Goal: Transaction & Acquisition: Purchase product/service

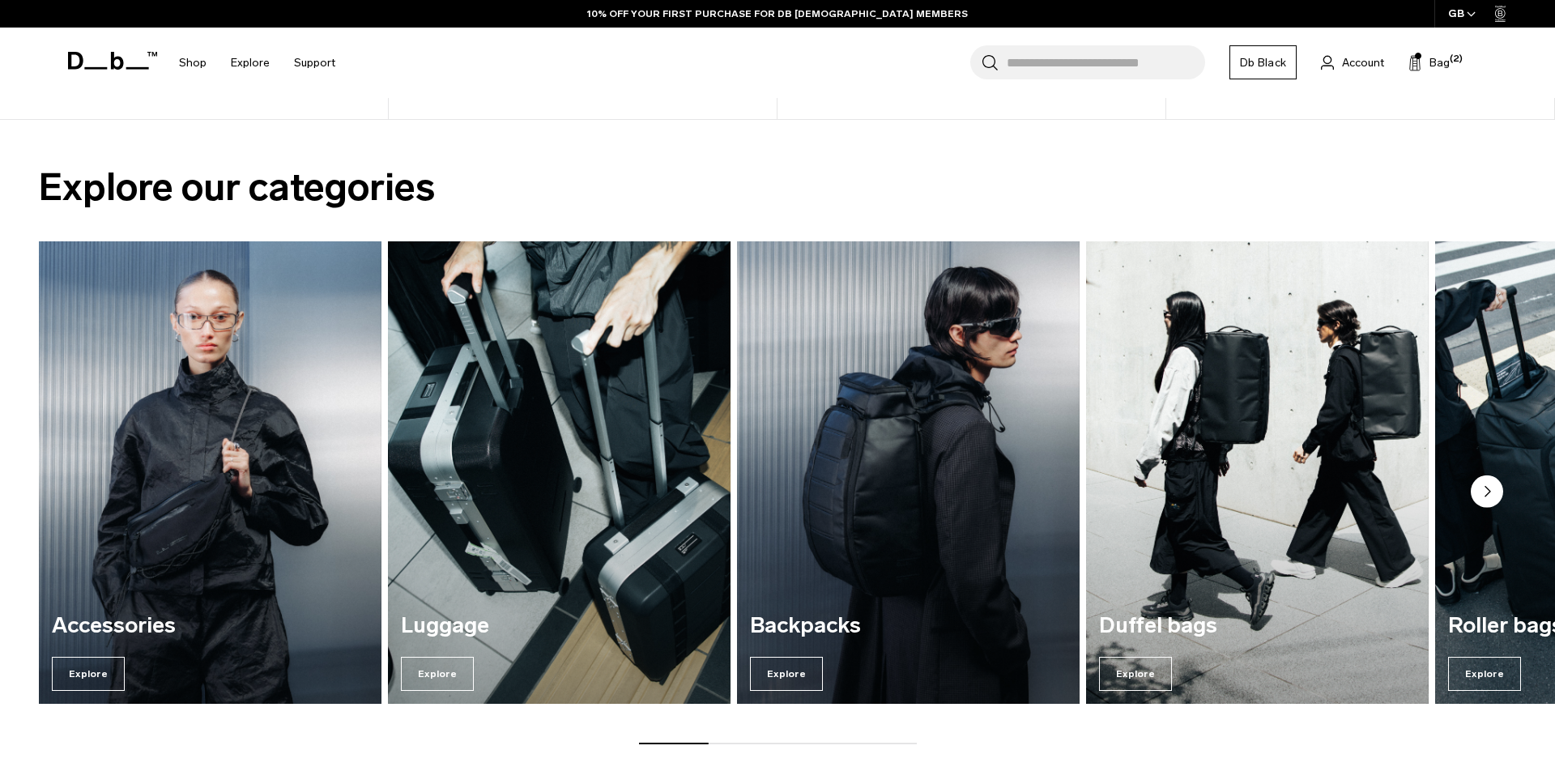
scroll to position [1404, 0]
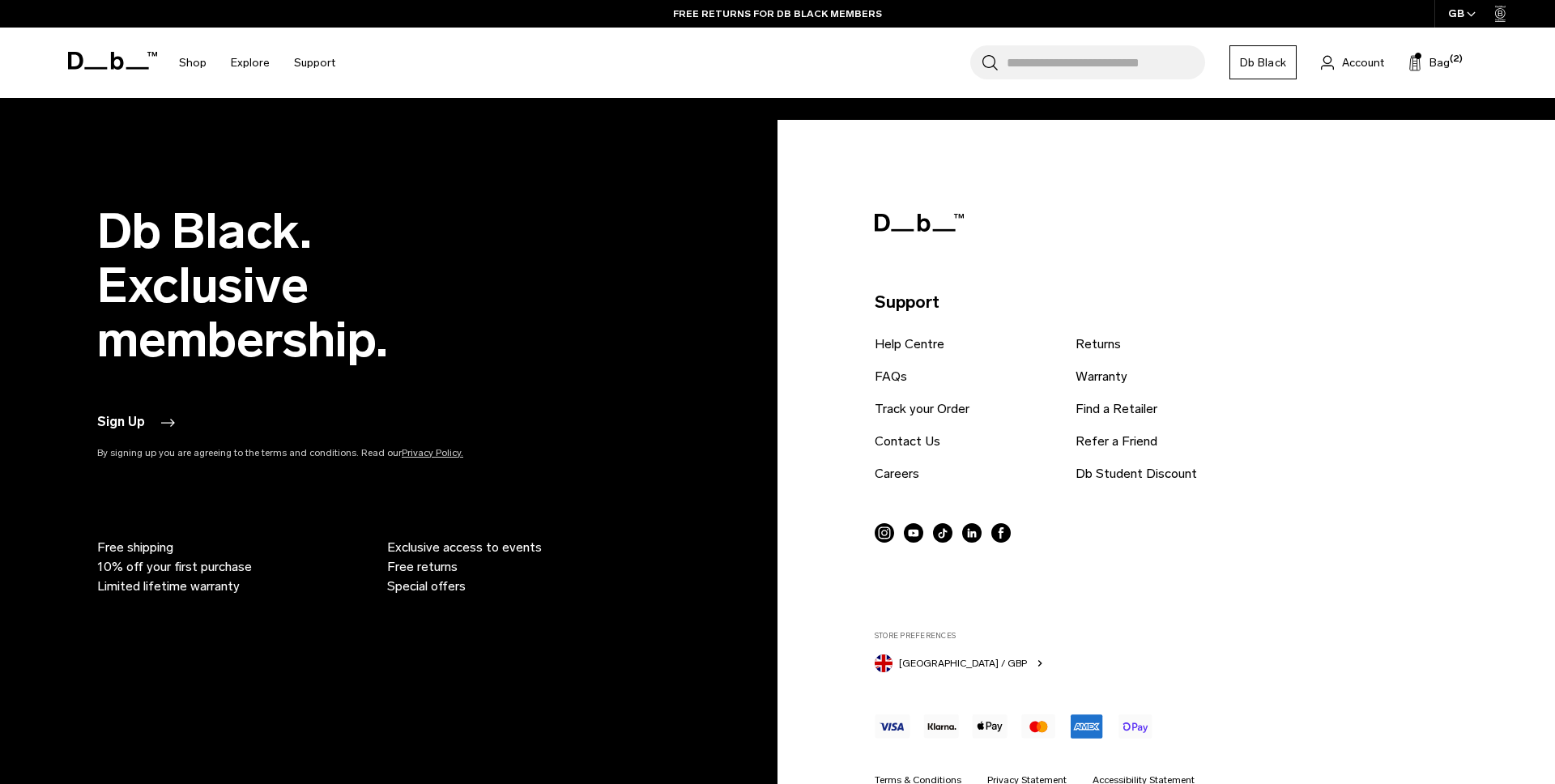
scroll to position [4021, 0]
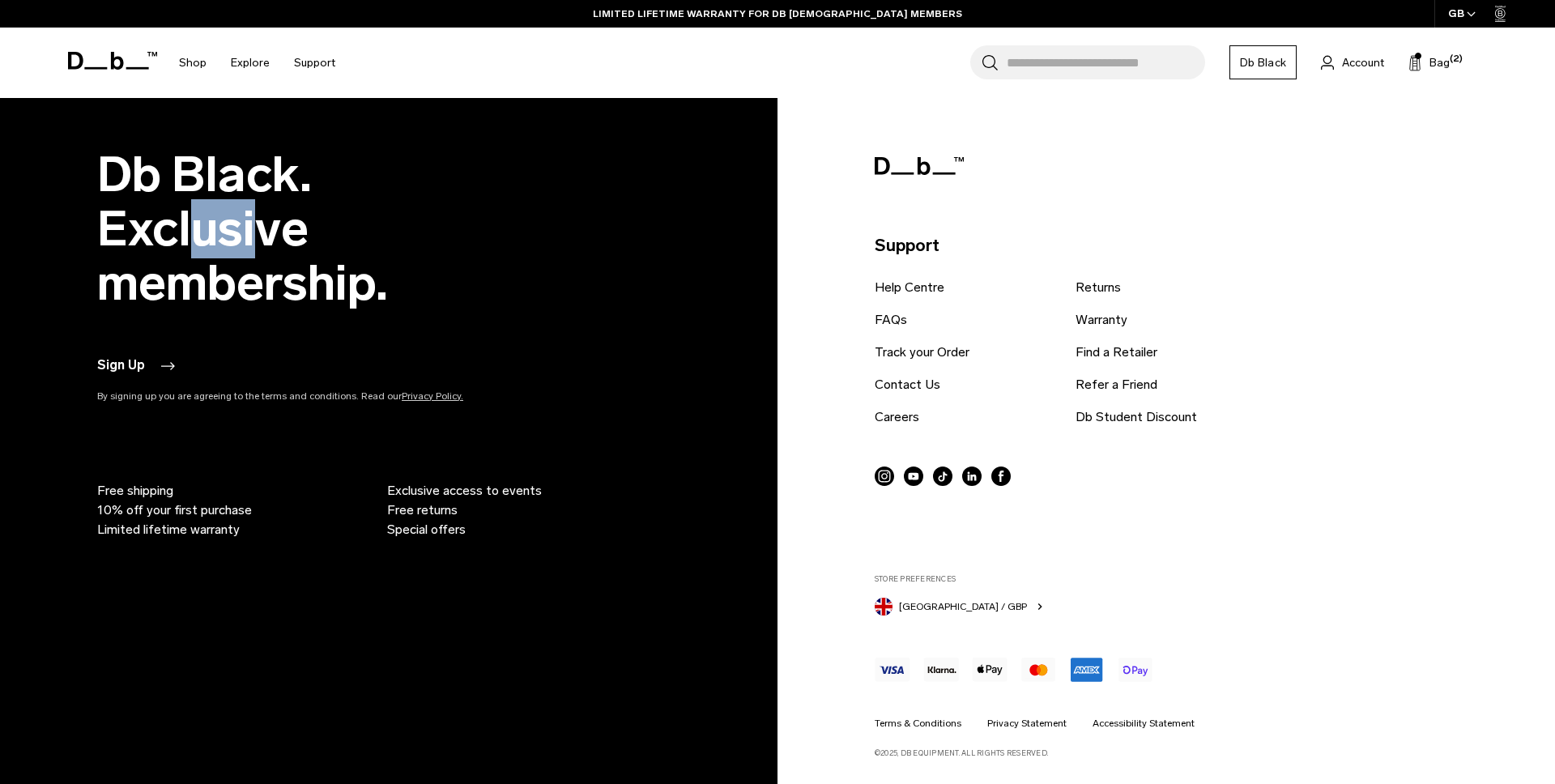
drag, startPoint x: 255, startPoint y: 244, endPoint x: 195, endPoint y: 207, distance: 70.5
click at [195, 207] on h2 "Db Black. Exclusive membership." at bounding box center [316, 228] width 438 height 163
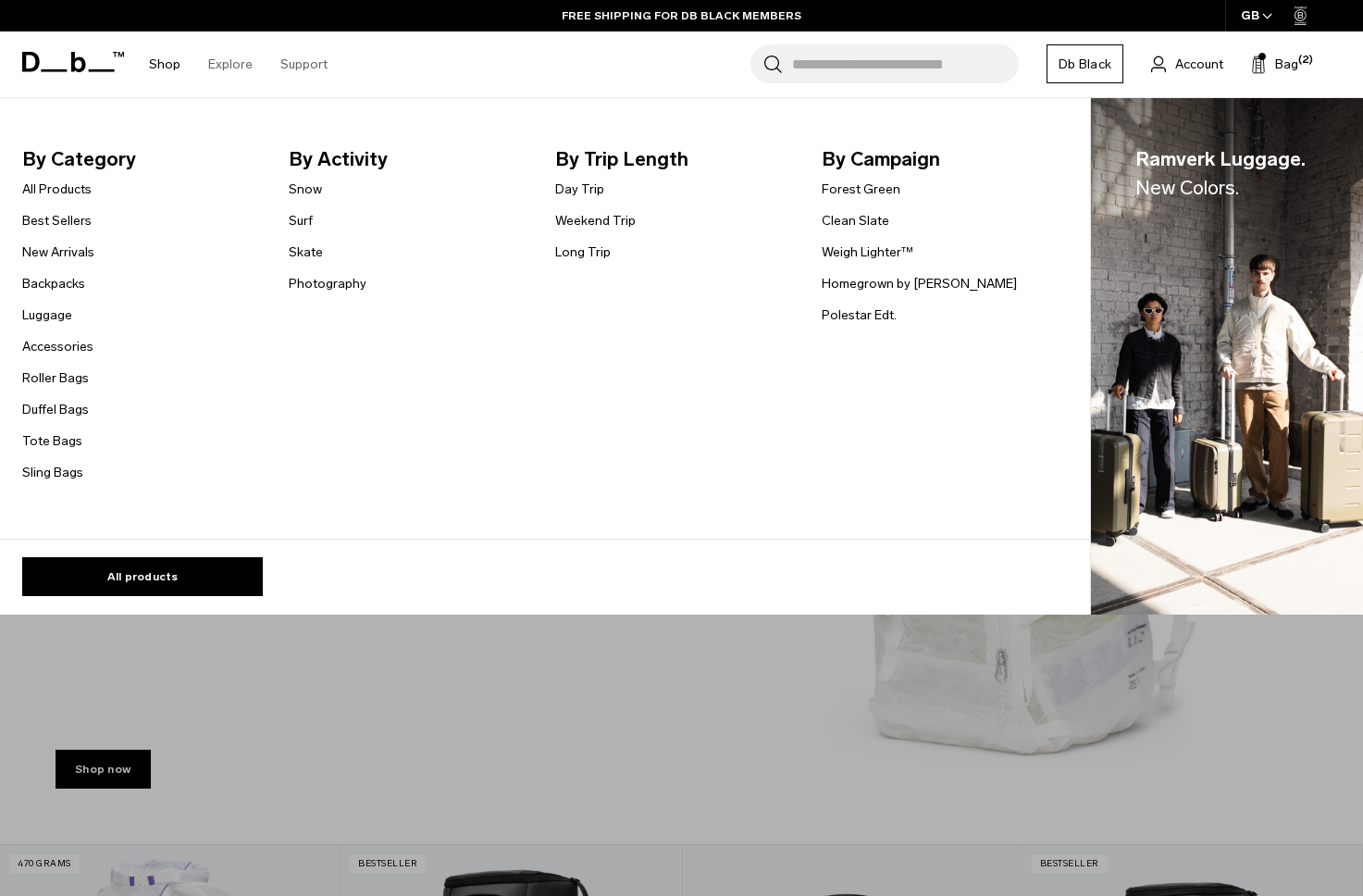
click at [160, 63] on link "Shop" at bounding box center [164, 64] width 31 height 66
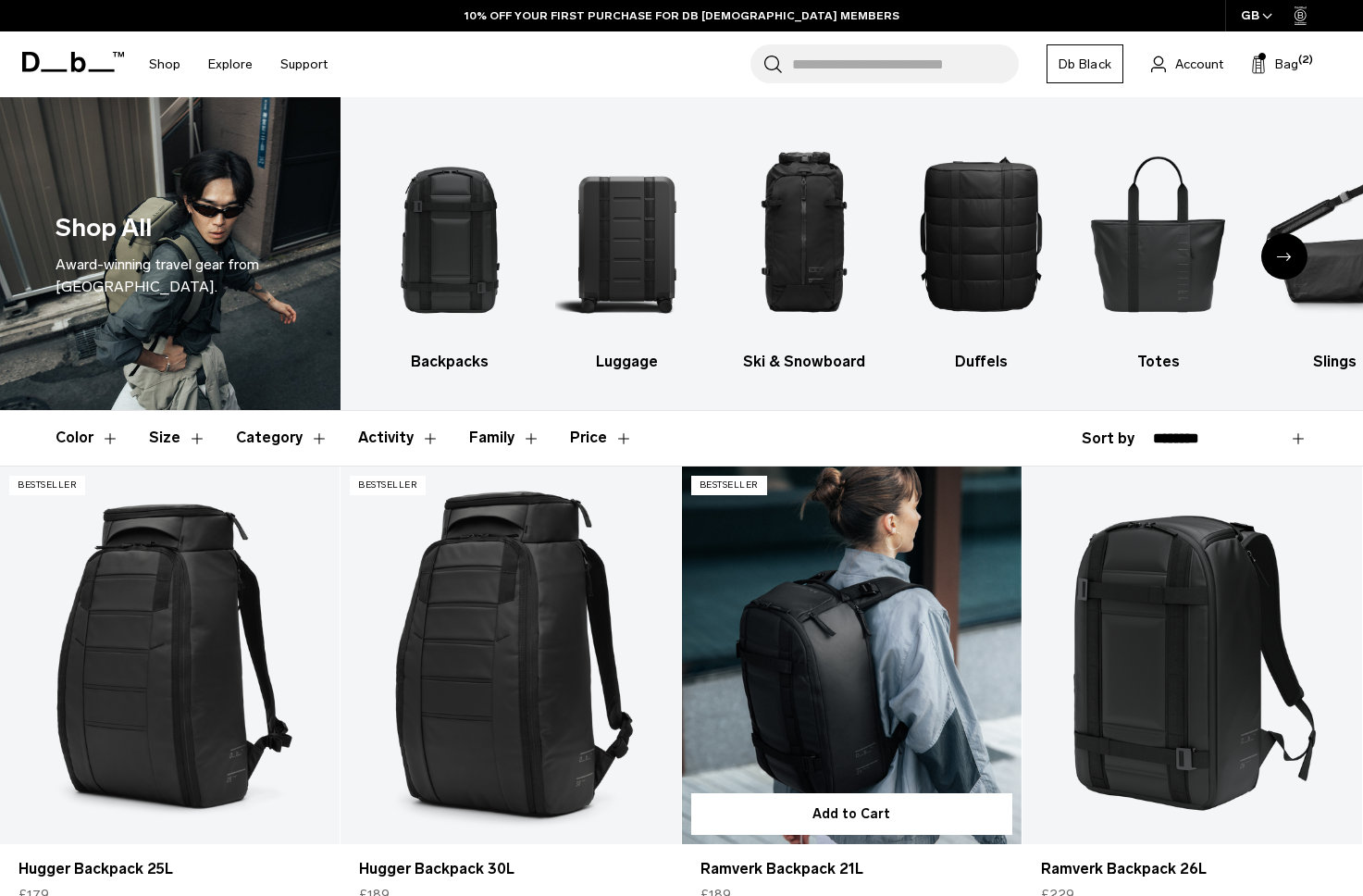
click at [755, 514] on link "Ramverk Backpack 21L" at bounding box center [852, 655] width 340 height 378
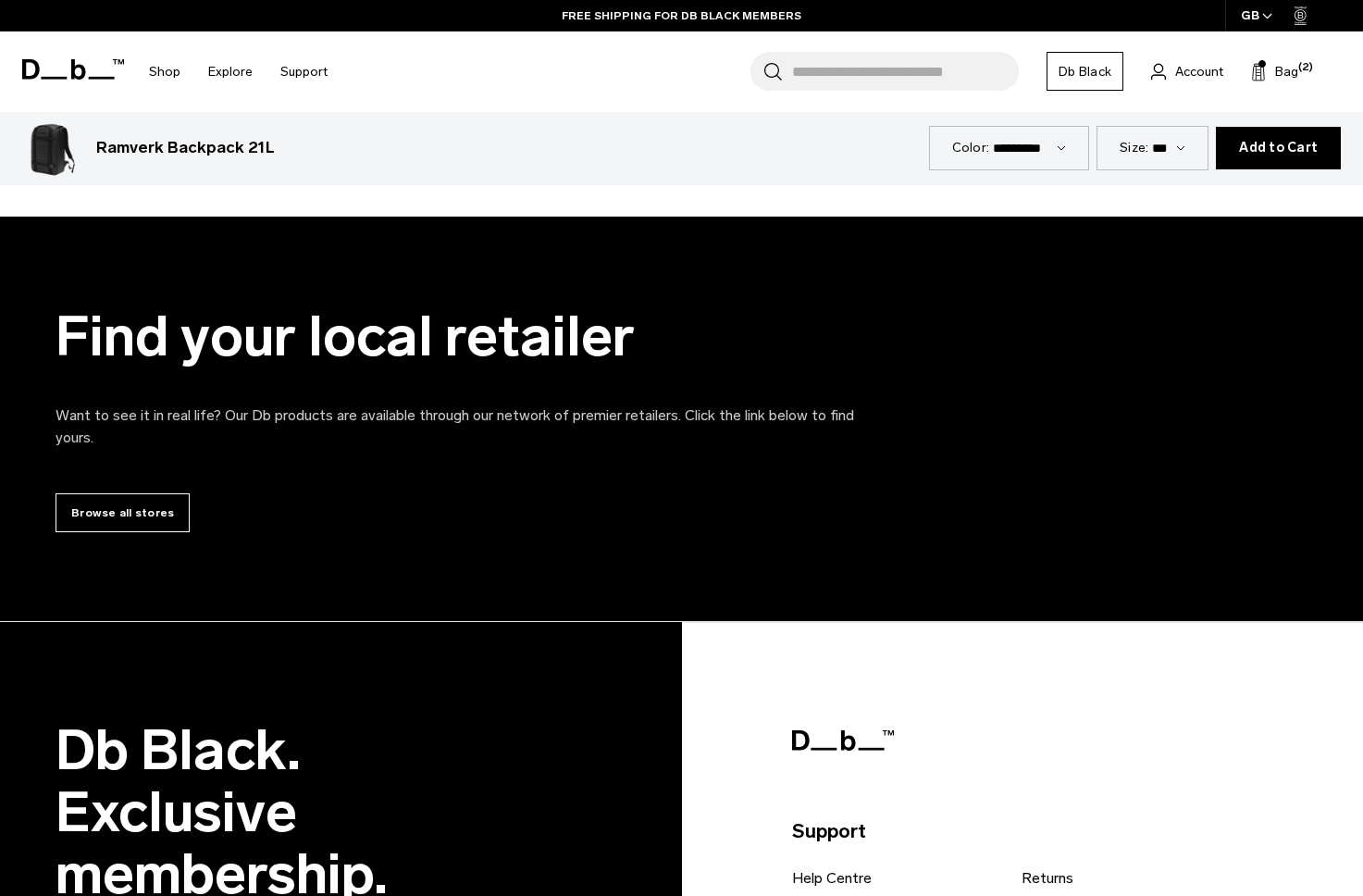
scroll to position [6349, 0]
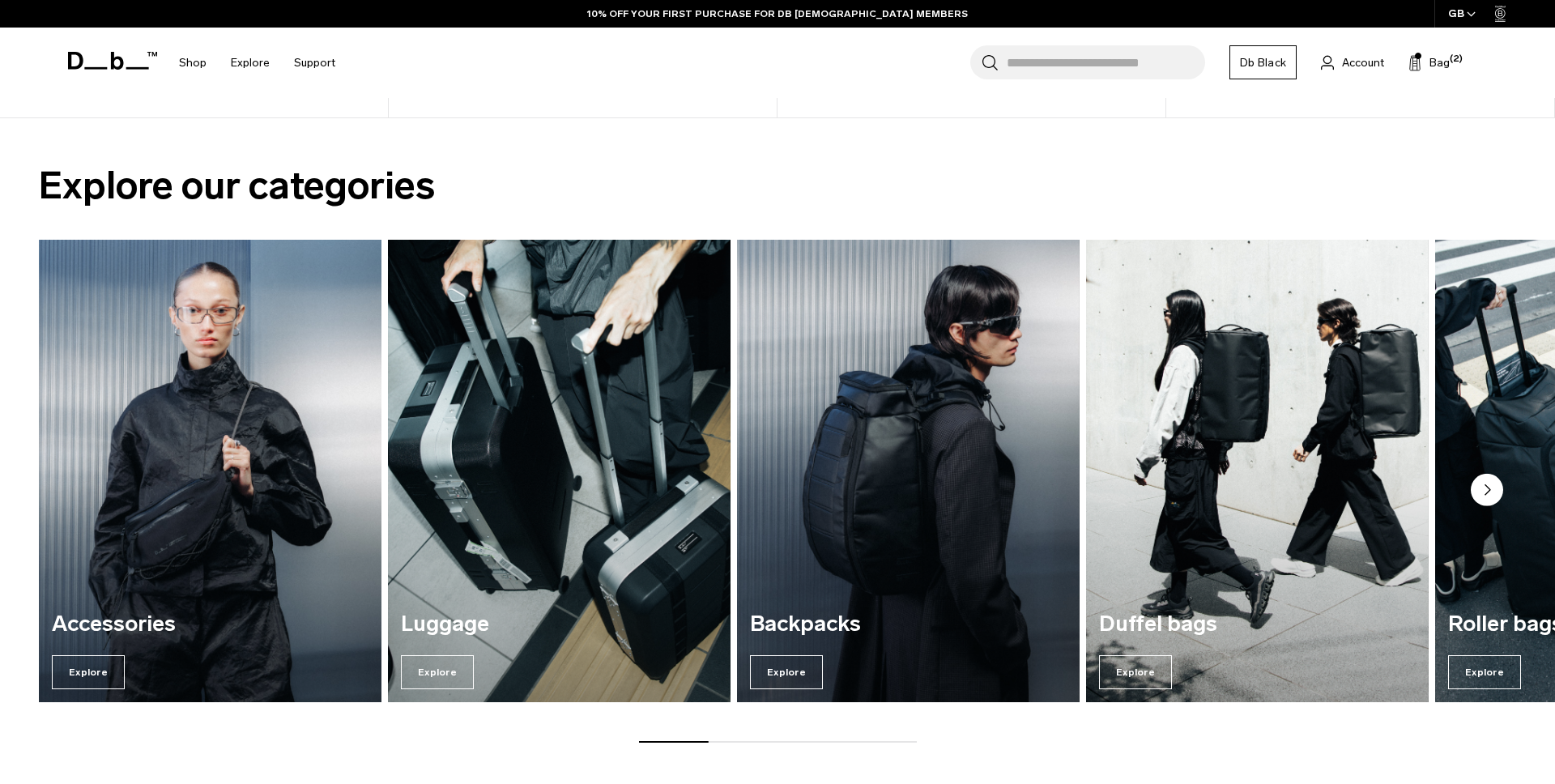
click at [310, 366] on img "1 / 7" at bounding box center [210, 472] width 353 height 476
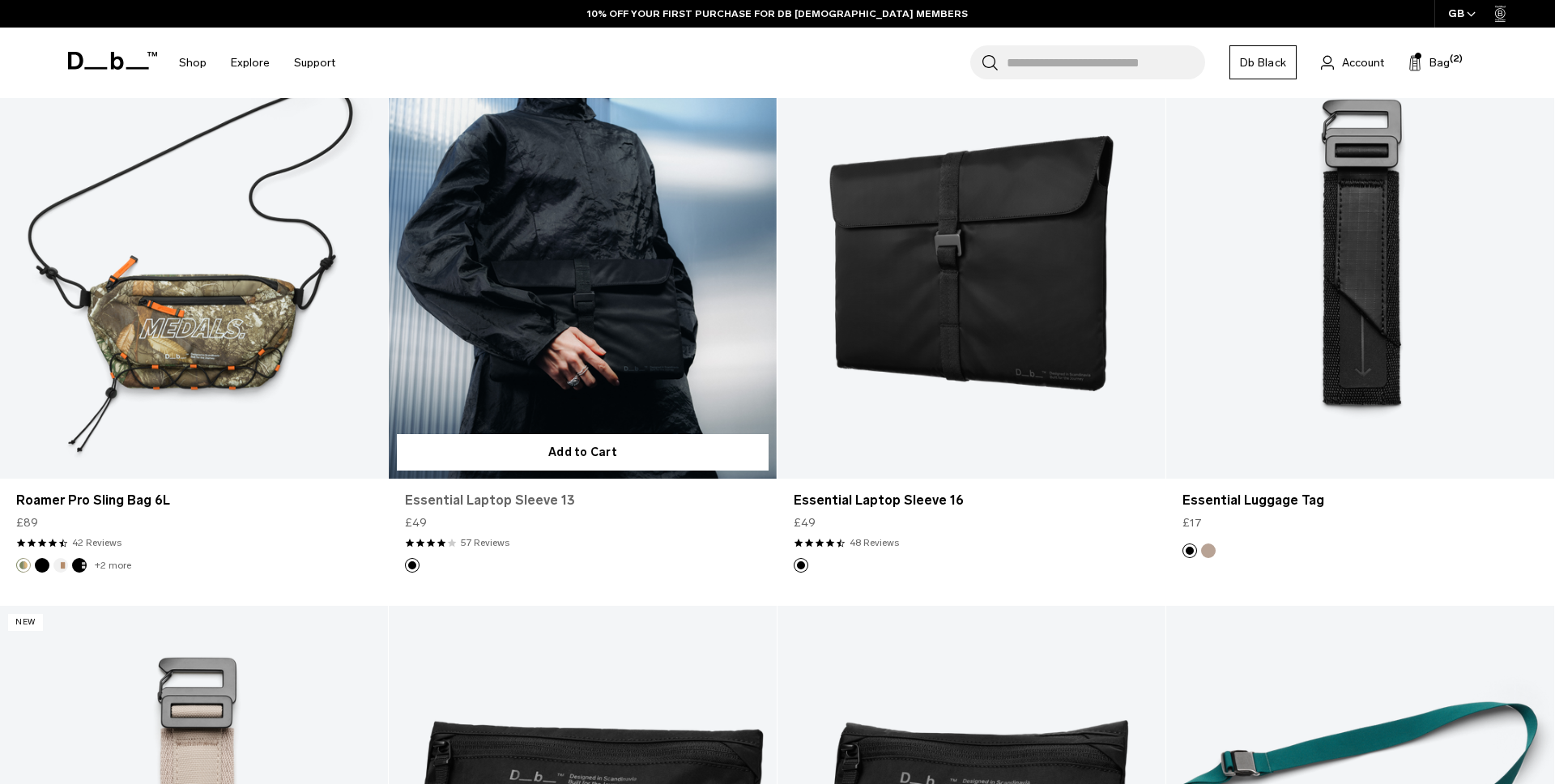
scroll to position [2665, 0]
